Goal: Task Accomplishment & Management: Use online tool/utility

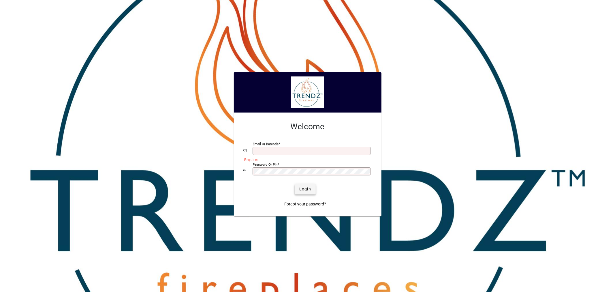
type input "**********"
click at [304, 188] on span "Login" at bounding box center [305, 189] width 12 height 6
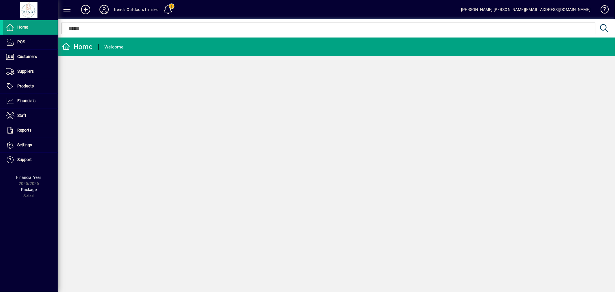
drag, startPoint x: 139, startPoint y: 51, endPoint x: 145, endPoint y: 89, distance: 38.2
click at [91, 146] on div "Home Welcome" at bounding box center [336, 164] width 557 height 254
click at [20, 58] on span "Customers" at bounding box center [27, 56] width 20 height 5
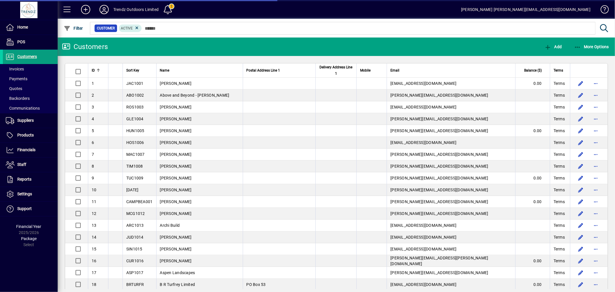
drag, startPoint x: 39, startPoint y: 89, endPoint x: 150, endPoint y: 93, distance: 110.5
click at [39, 89] on span at bounding box center [30, 89] width 55 height 14
